Goal: Check status

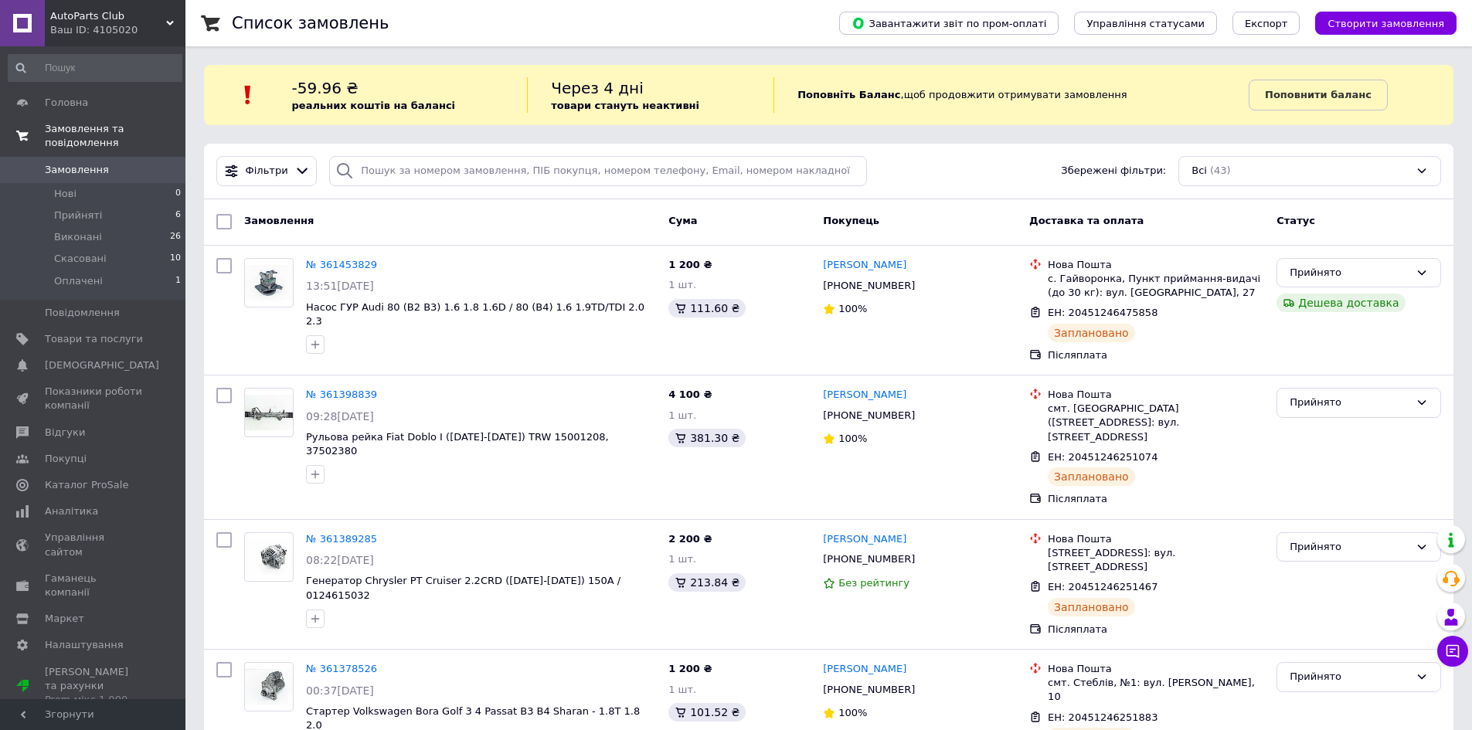
click at [91, 128] on span "Замовлення та повідомлення" at bounding box center [115, 136] width 141 height 28
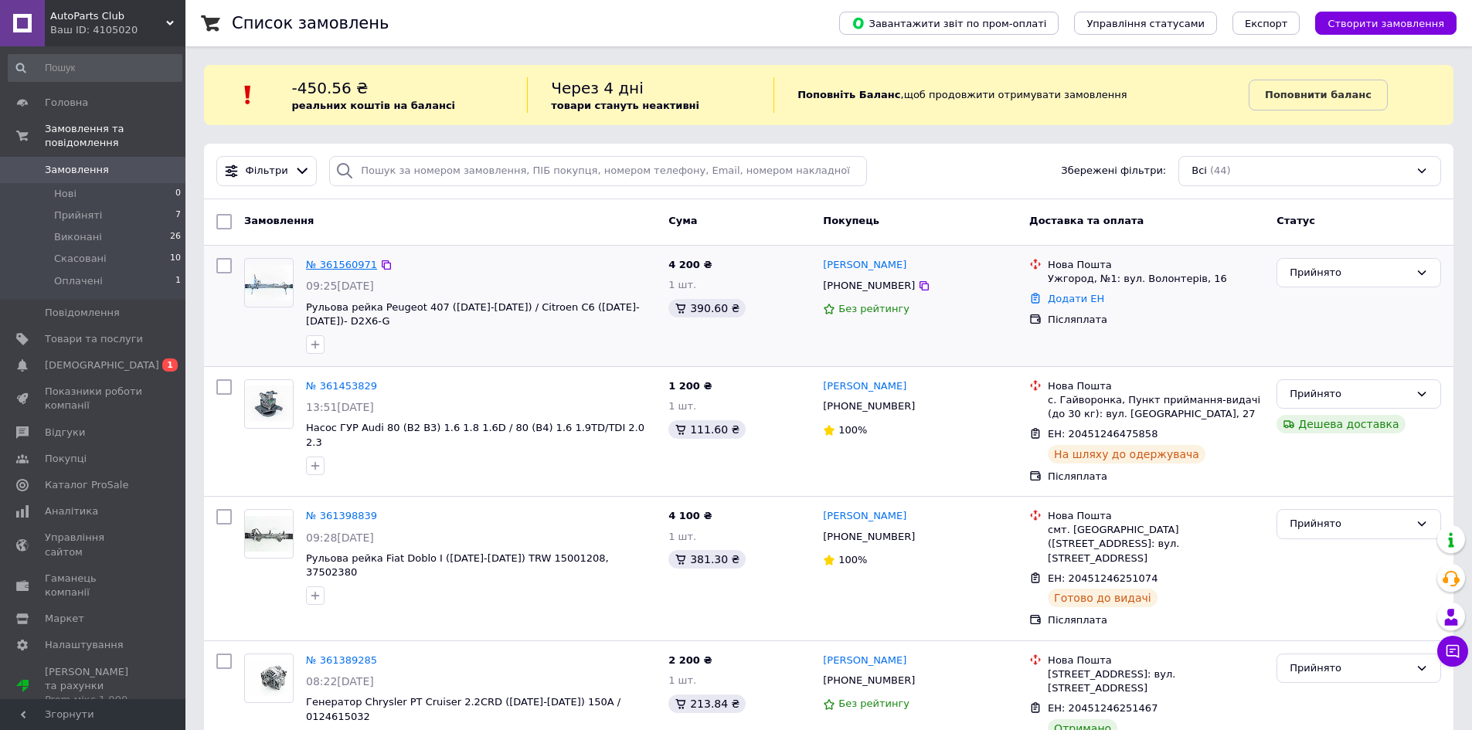
click at [328, 264] on link "№ 361560971" at bounding box center [341, 265] width 71 height 12
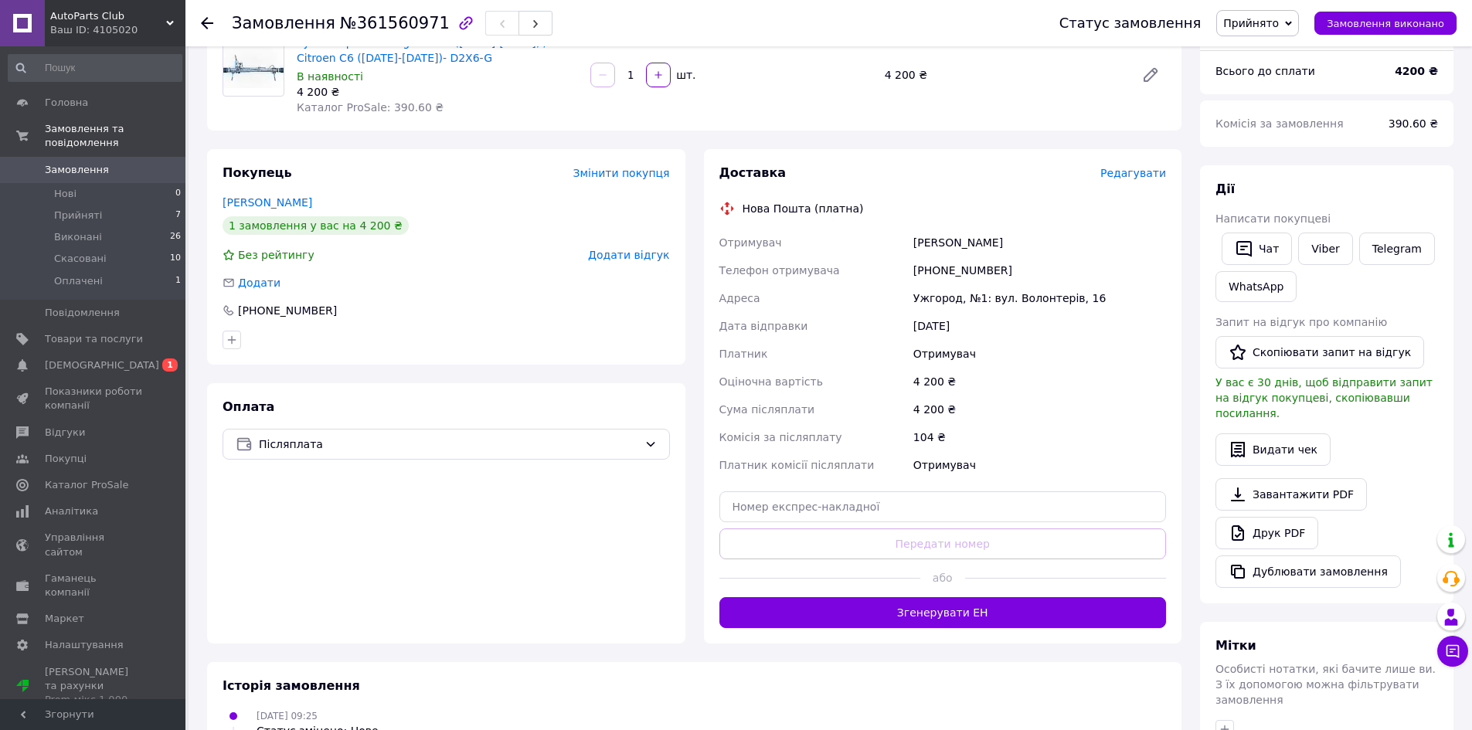
scroll to position [232, 0]
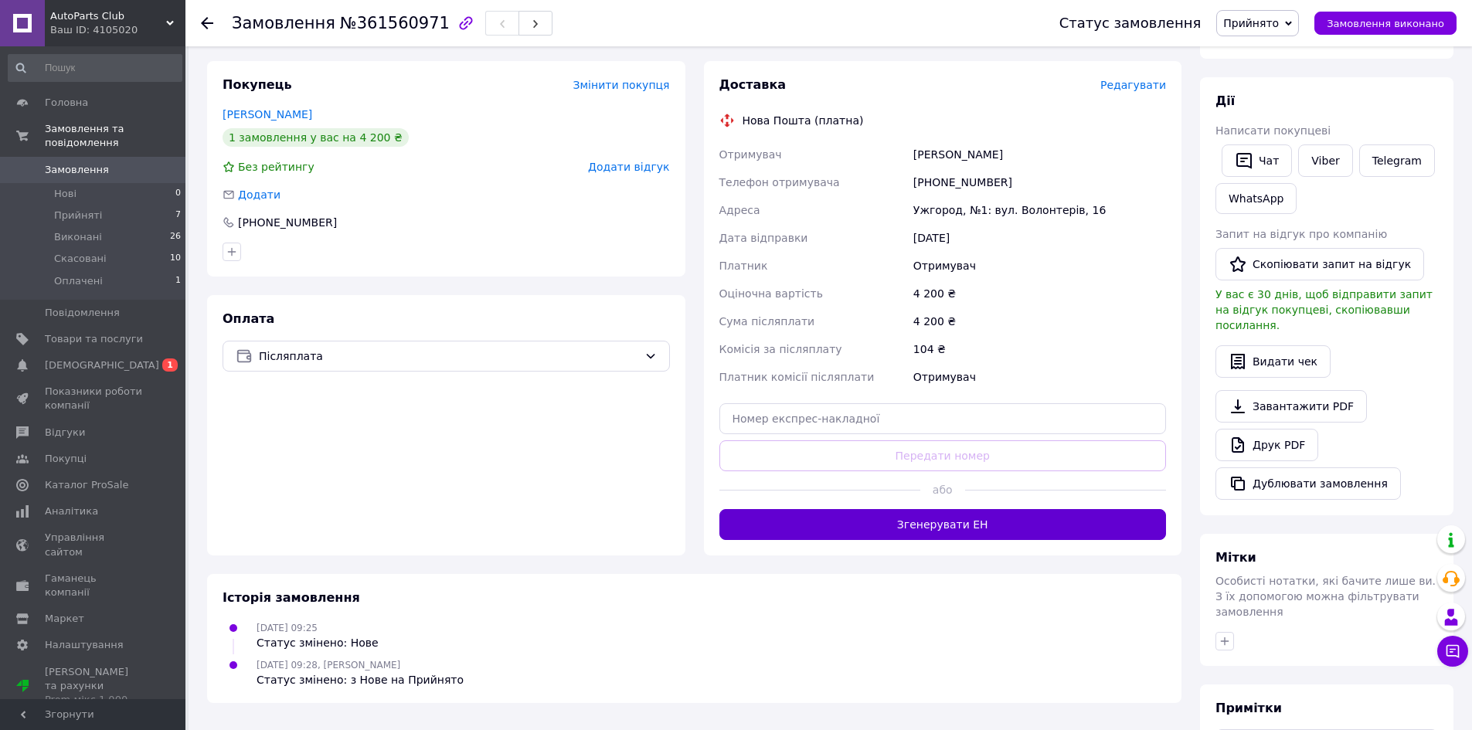
click at [950, 529] on button "Згенерувати ЕН" at bounding box center [942, 524] width 447 height 31
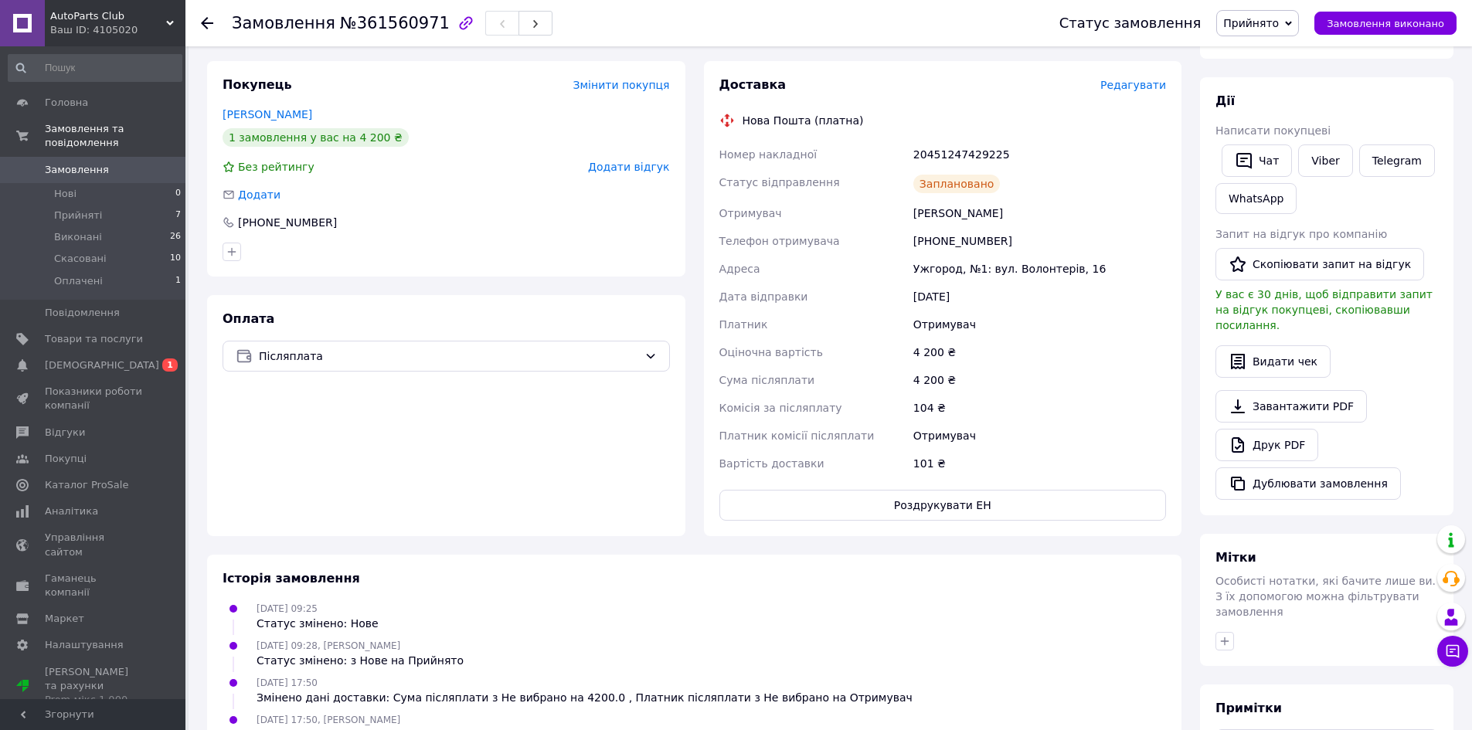
click at [209, 23] on use at bounding box center [207, 23] width 12 height 12
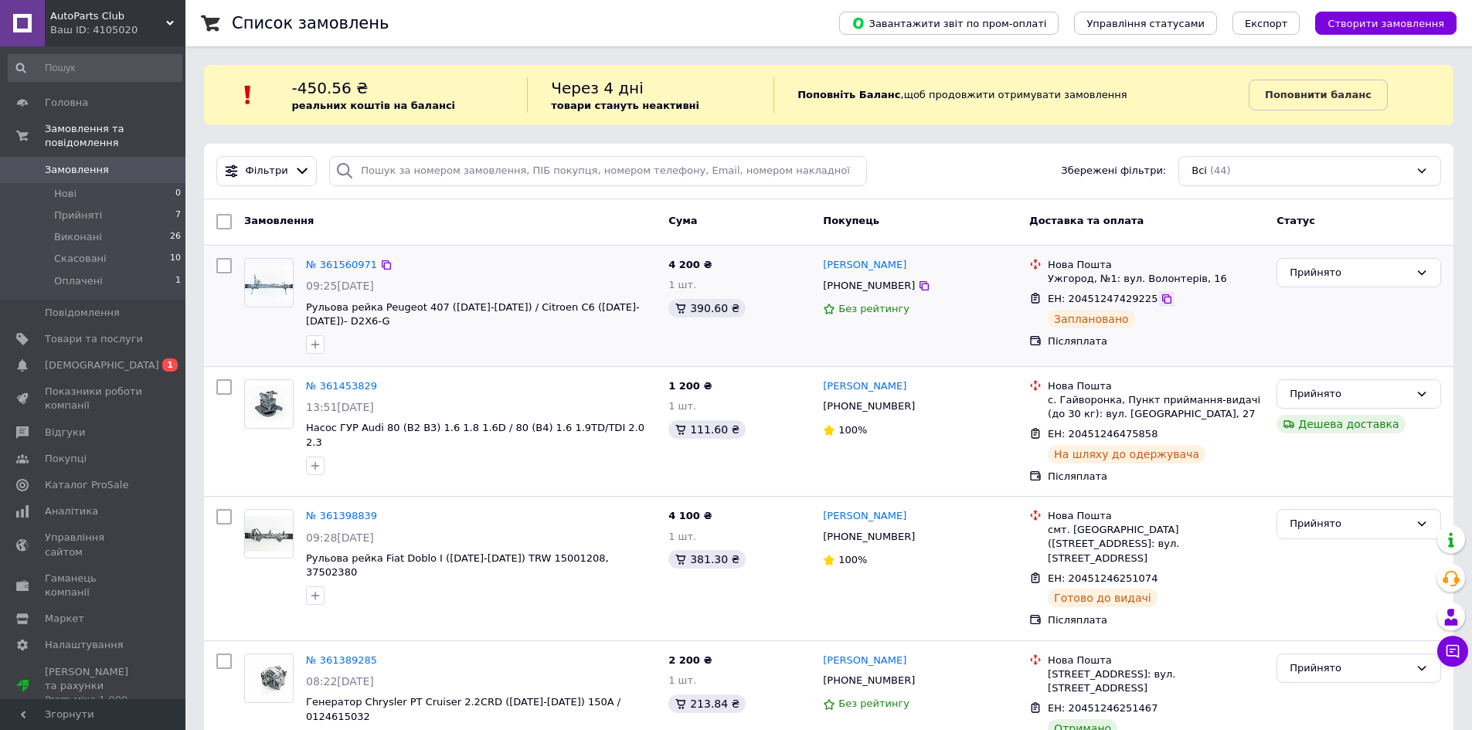
click at [1162, 298] on icon at bounding box center [1166, 298] width 9 height 9
